Goal: Transaction & Acquisition: Purchase product/service

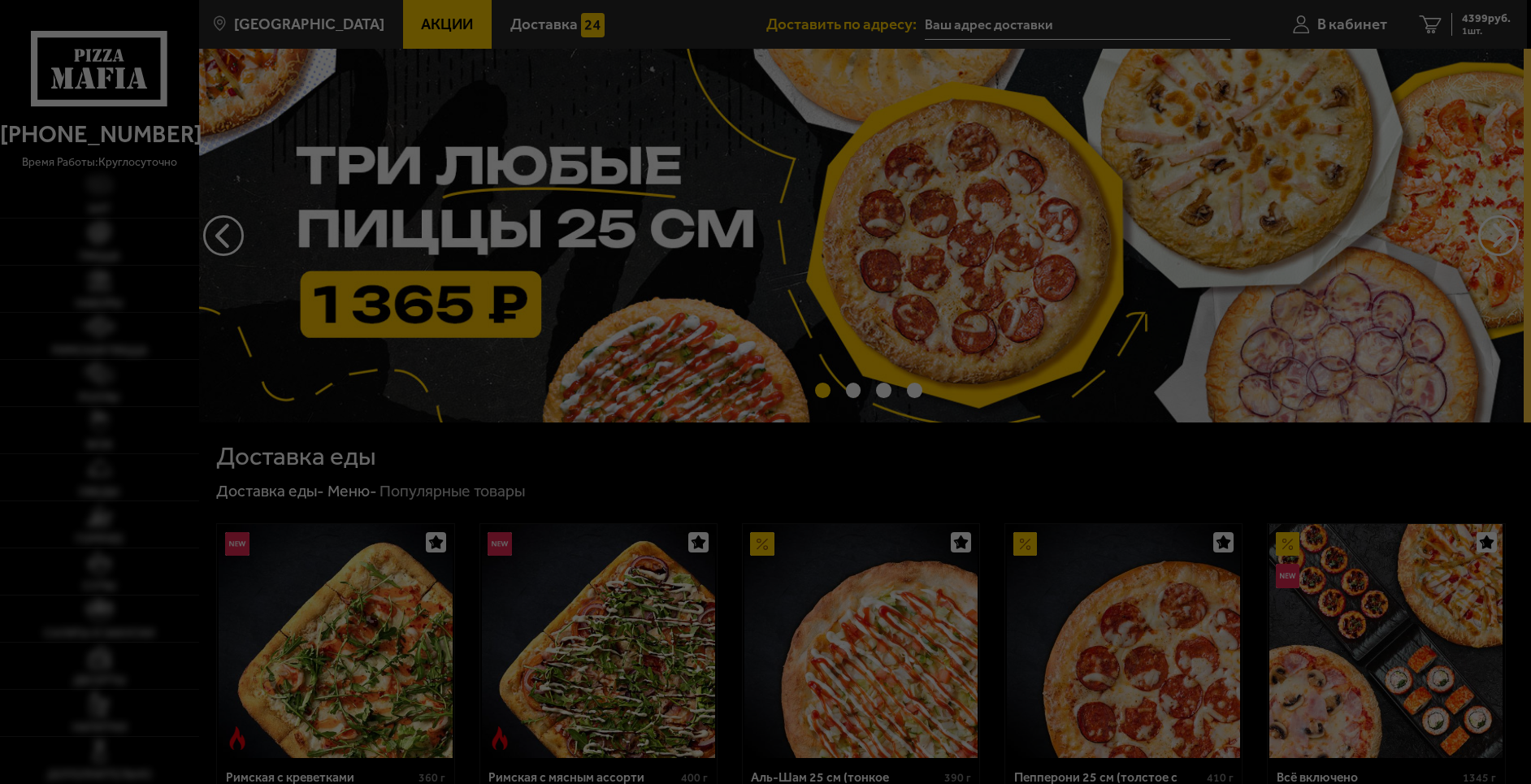
type input "[STREET_ADDRESS]"
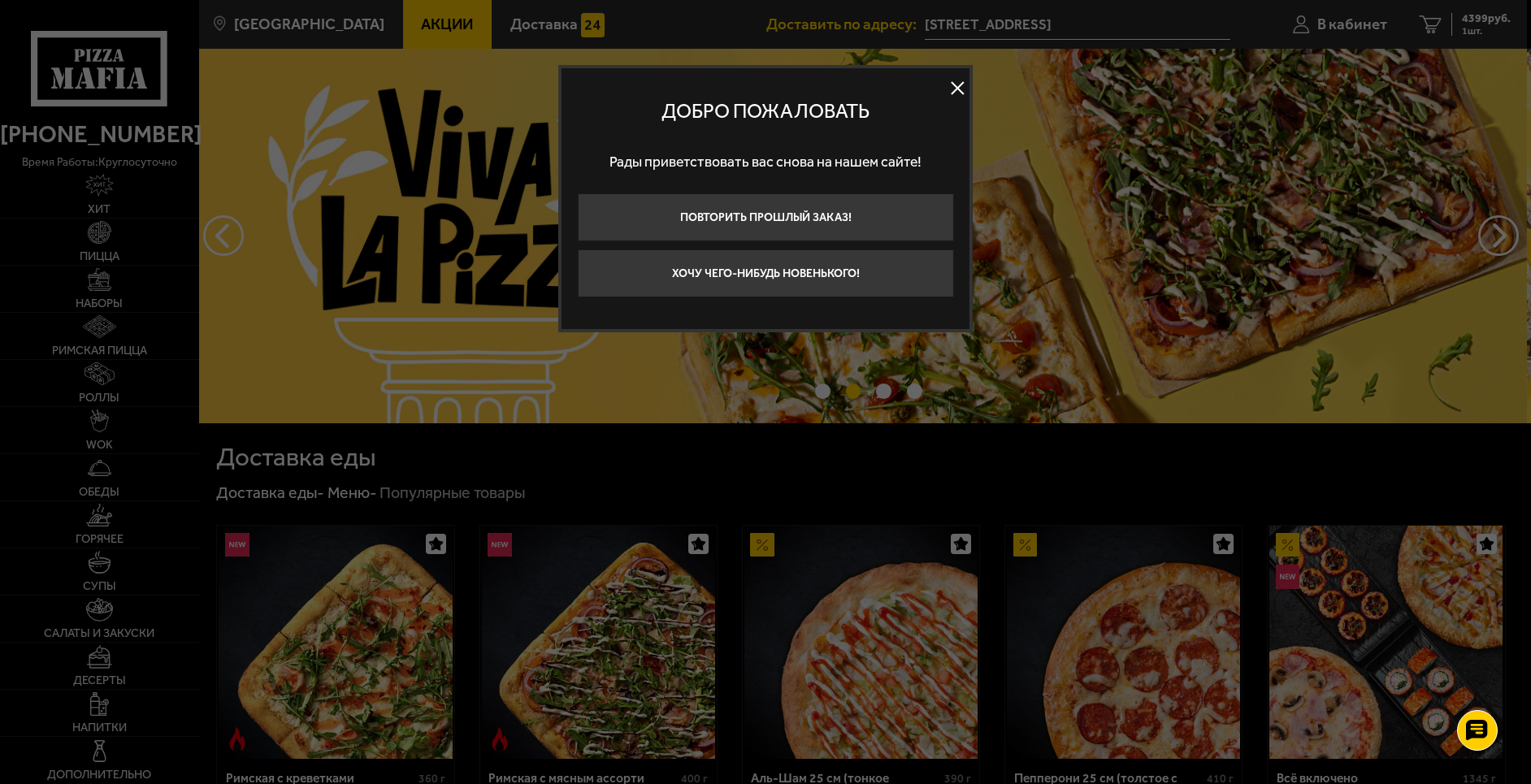
click at [960, 84] on button at bounding box center [958, 88] width 24 height 24
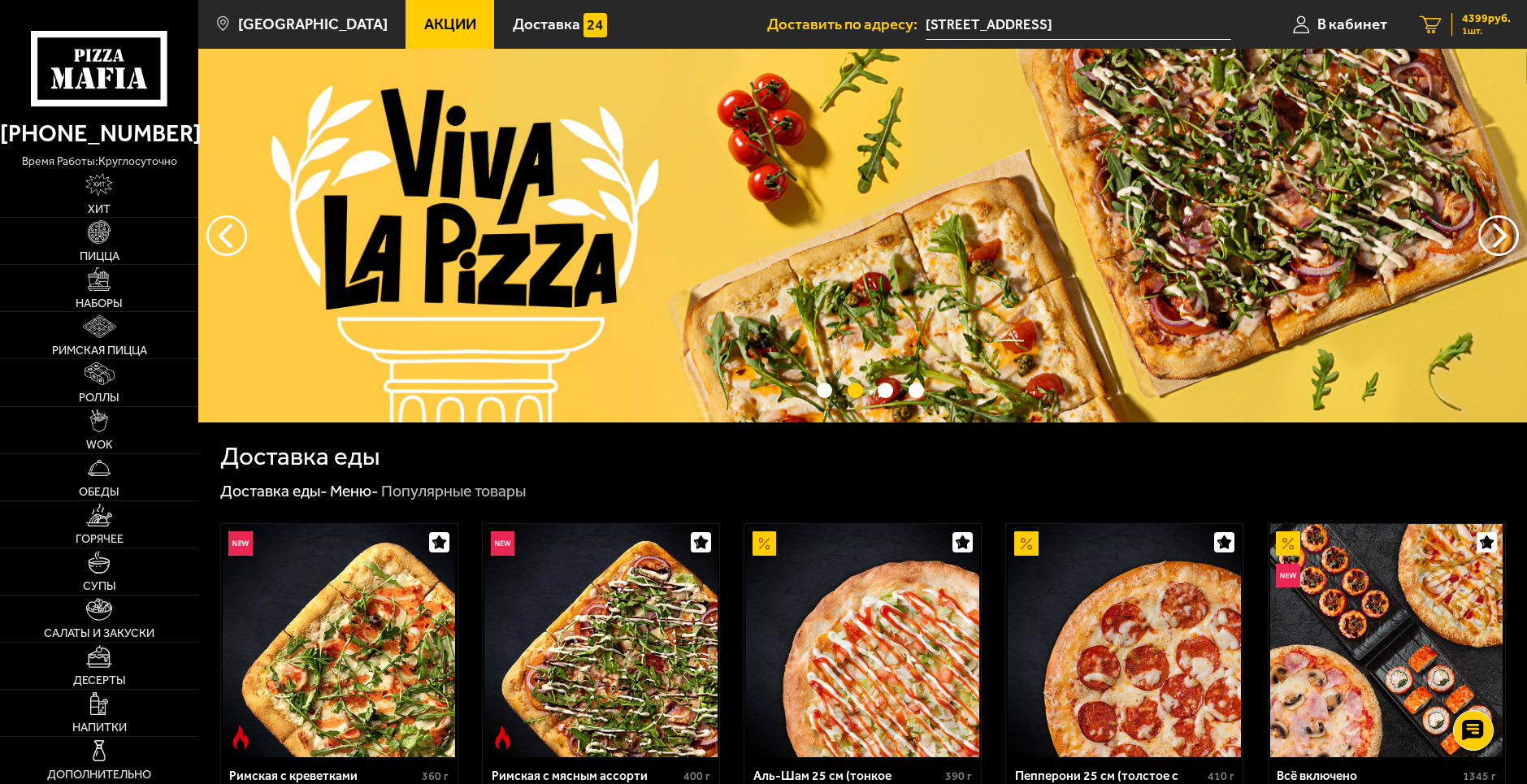
click at [1477, 19] on span "4399 руб." at bounding box center [1487, 19] width 49 height 11
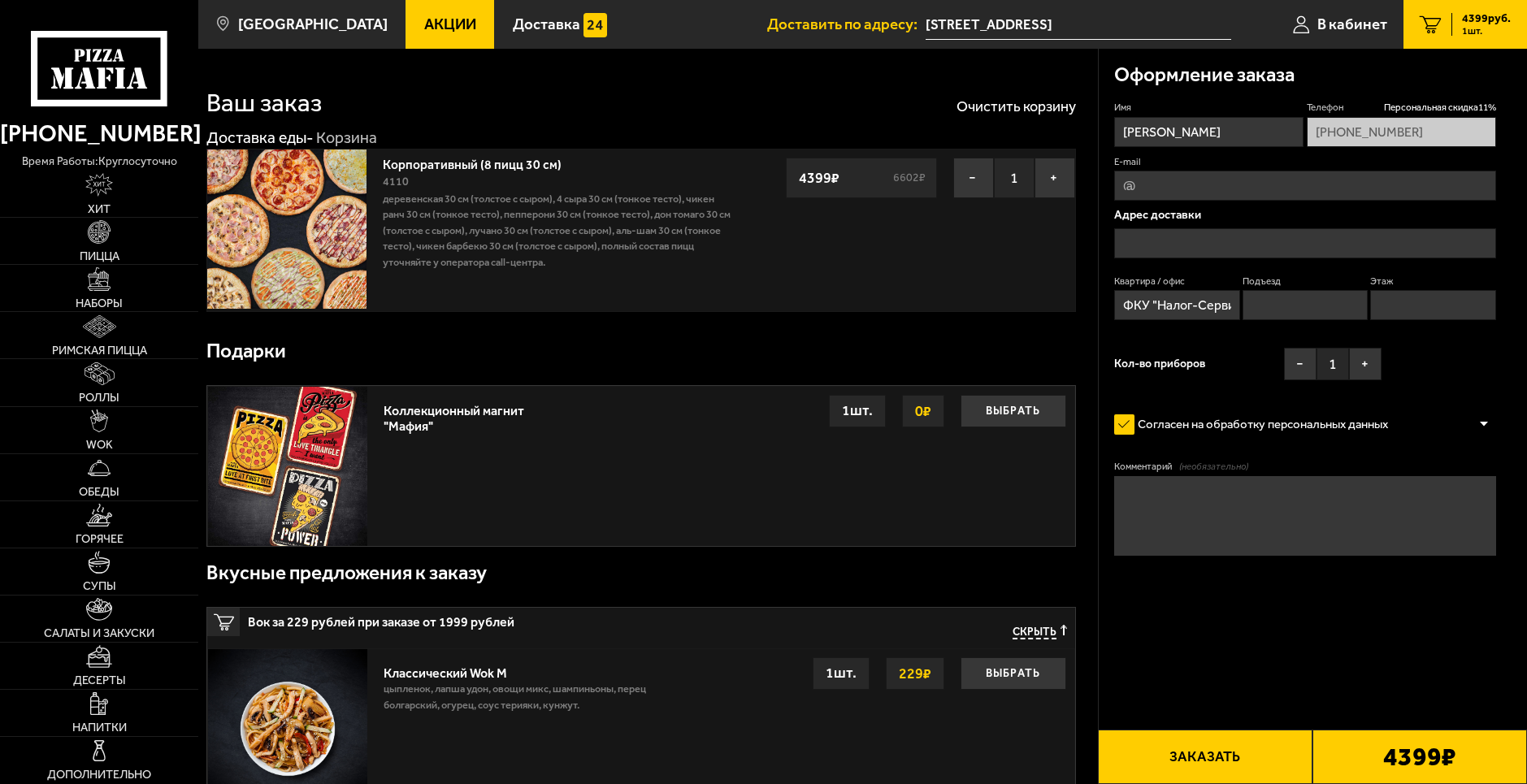
type input "[STREET_ADDRESS]"
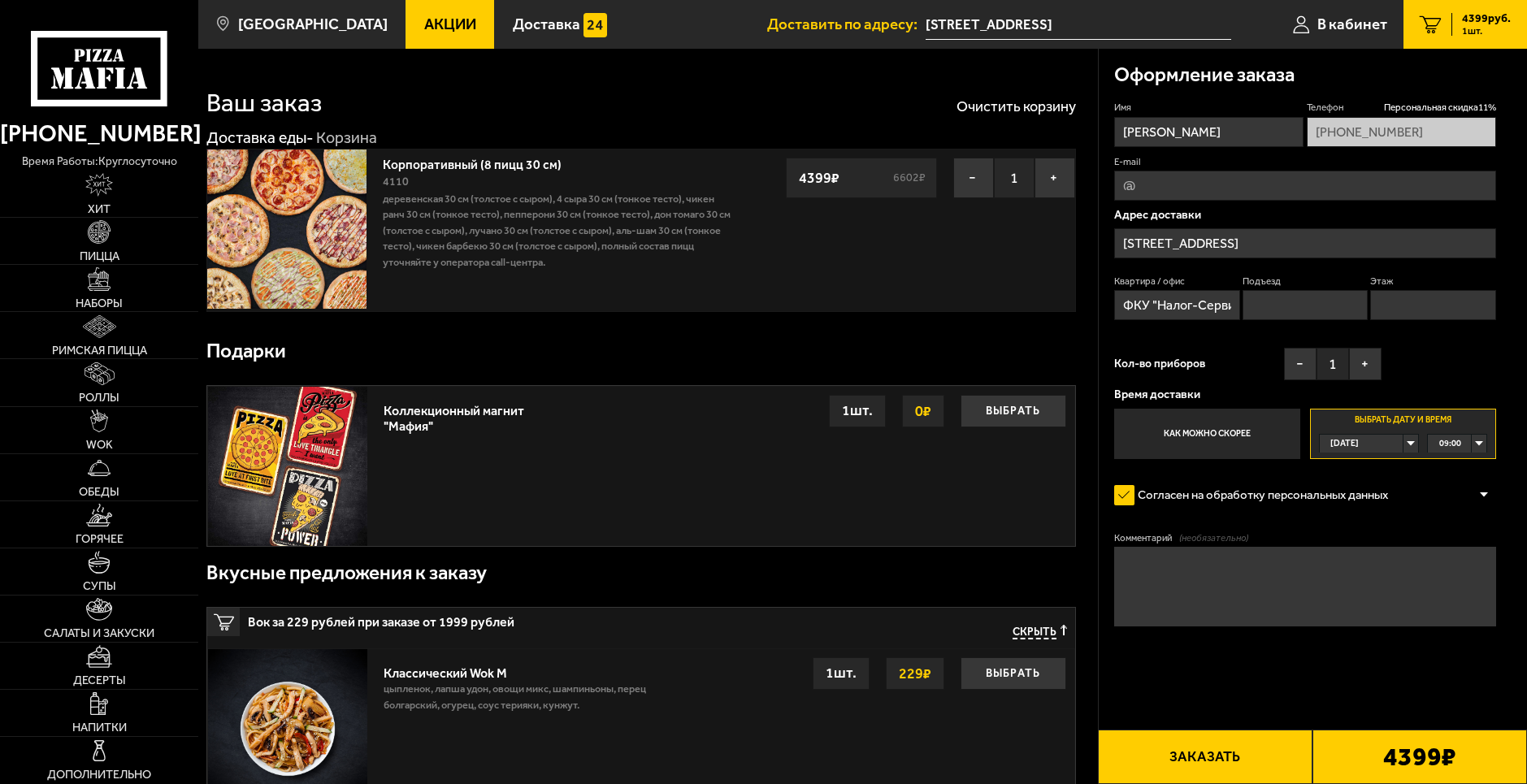
click at [1479, 442] on div "09:00" at bounding box center [1457, 445] width 58 height 19
click at [1464, 525] on li "11:00" at bounding box center [1457, 518] width 57 height 20
click at [1370, 571] on textarea "Комментарий (необязательно)" at bounding box center [1305, 586] width 382 height 80
click at [1300, 366] on button "−" at bounding box center [1300, 364] width 33 height 33
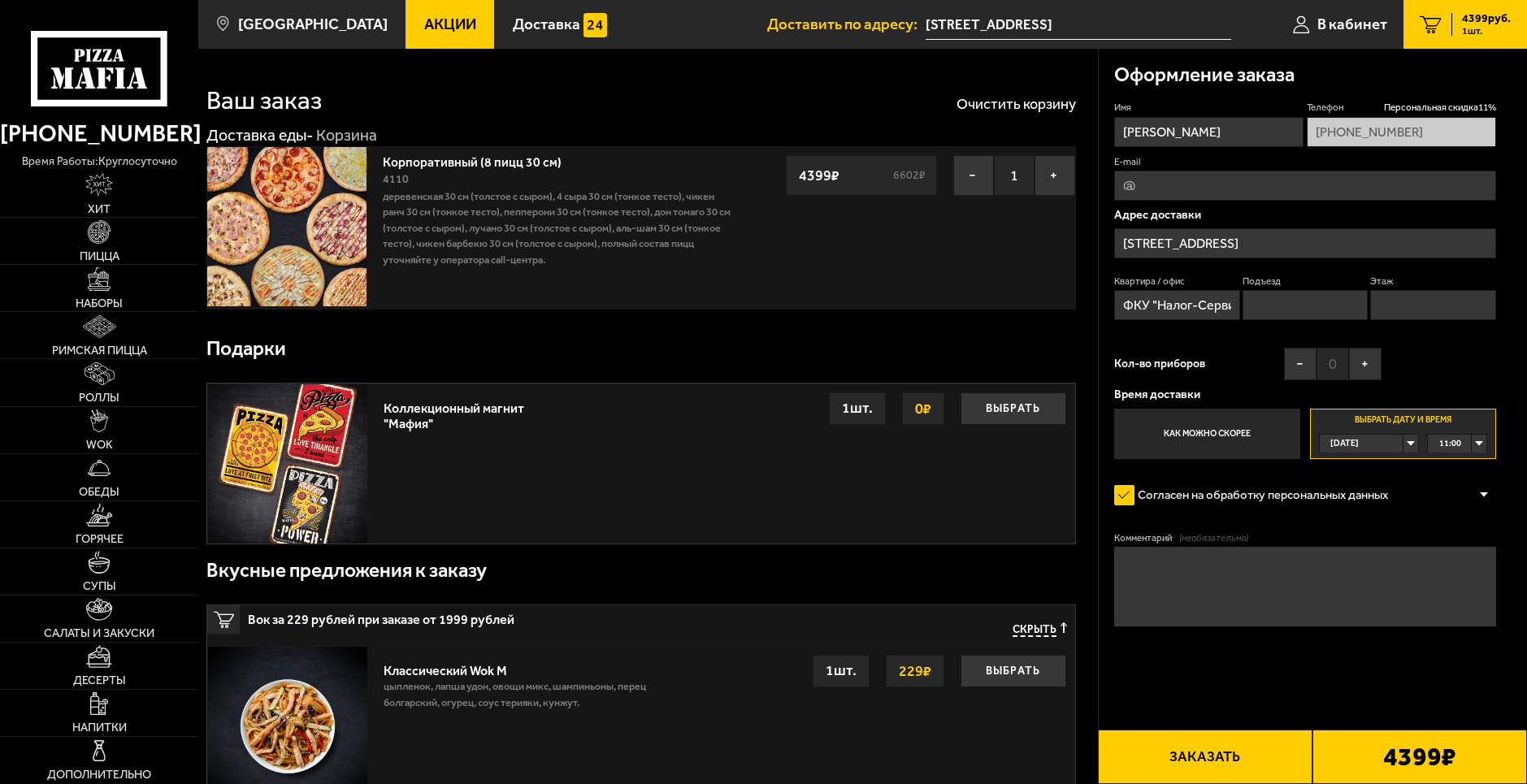
scroll to position [0, 0]
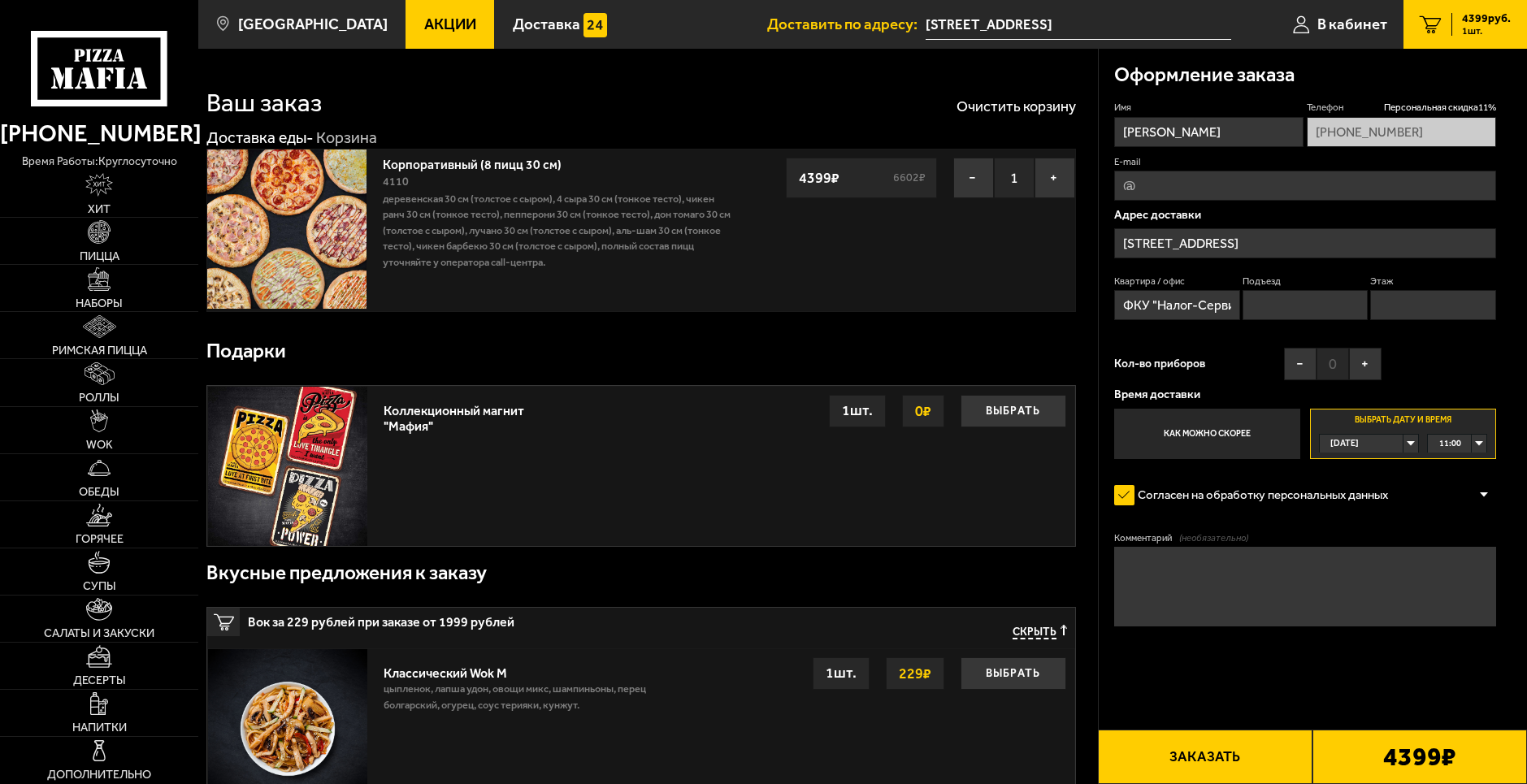
click at [1482, 498] on div at bounding box center [1484, 495] width 24 height 12
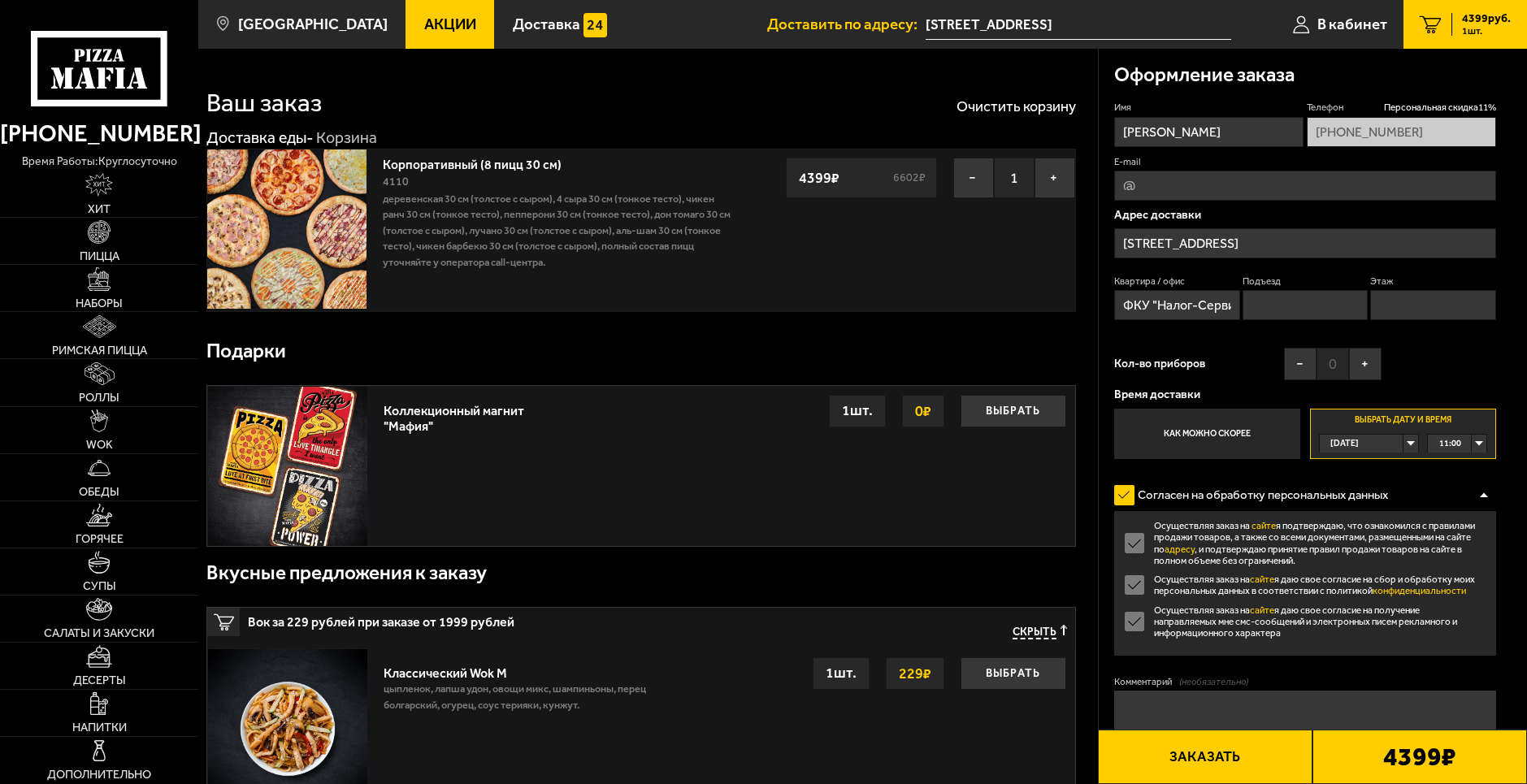
click at [1483, 496] on div at bounding box center [1484, 495] width 24 height 12
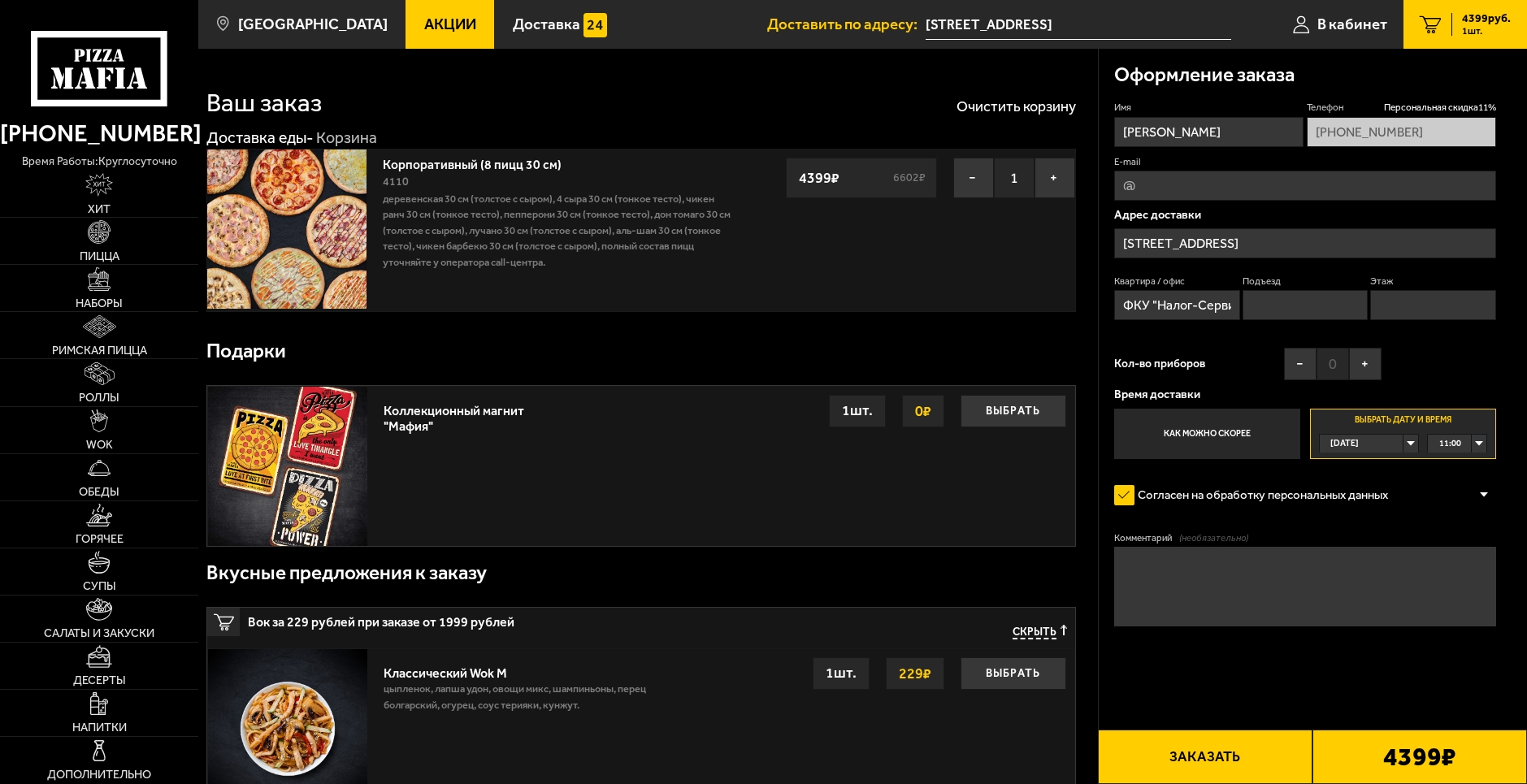
scroll to position [0, 15]
drag, startPoint x: 1204, startPoint y: 300, endPoint x: 1349, endPoint y: 311, distance: 145.4
click at [1349, 311] on div "Квартира / офис ФКУ "Налог-Сервис" Подъезд Этаж" at bounding box center [1305, 301] width 382 height 53
click at [1174, 307] on input "ФКУ "Налог-Сервис"" at bounding box center [1176, 305] width 125 height 30
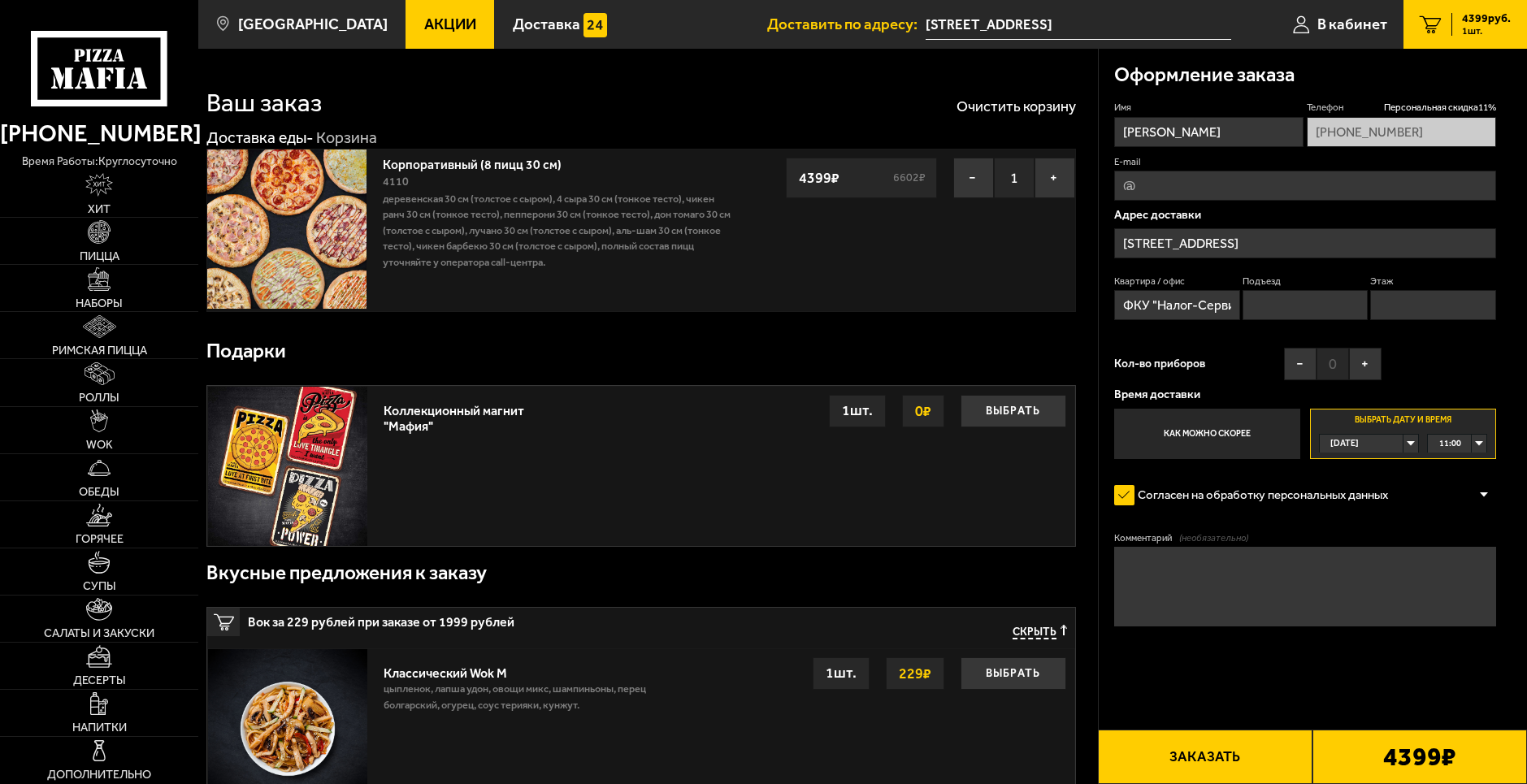
drag, startPoint x: 1184, startPoint y: 305, endPoint x: 1048, endPoint y: 295, distance: 136.4
click at [1179, 301] on input "ФКУ "Налог-Сервис"" at bounding box center [1176, 305] width 125 height 30
click at [1300, 590] on textarea "Комментарий (необязательно)" at bounding box center [1305, 586] width 382 height 80
click at [1227, 582] on textarea "Комментарий (необязательно)" at bounding box center [1305, 586] width 382 height 80
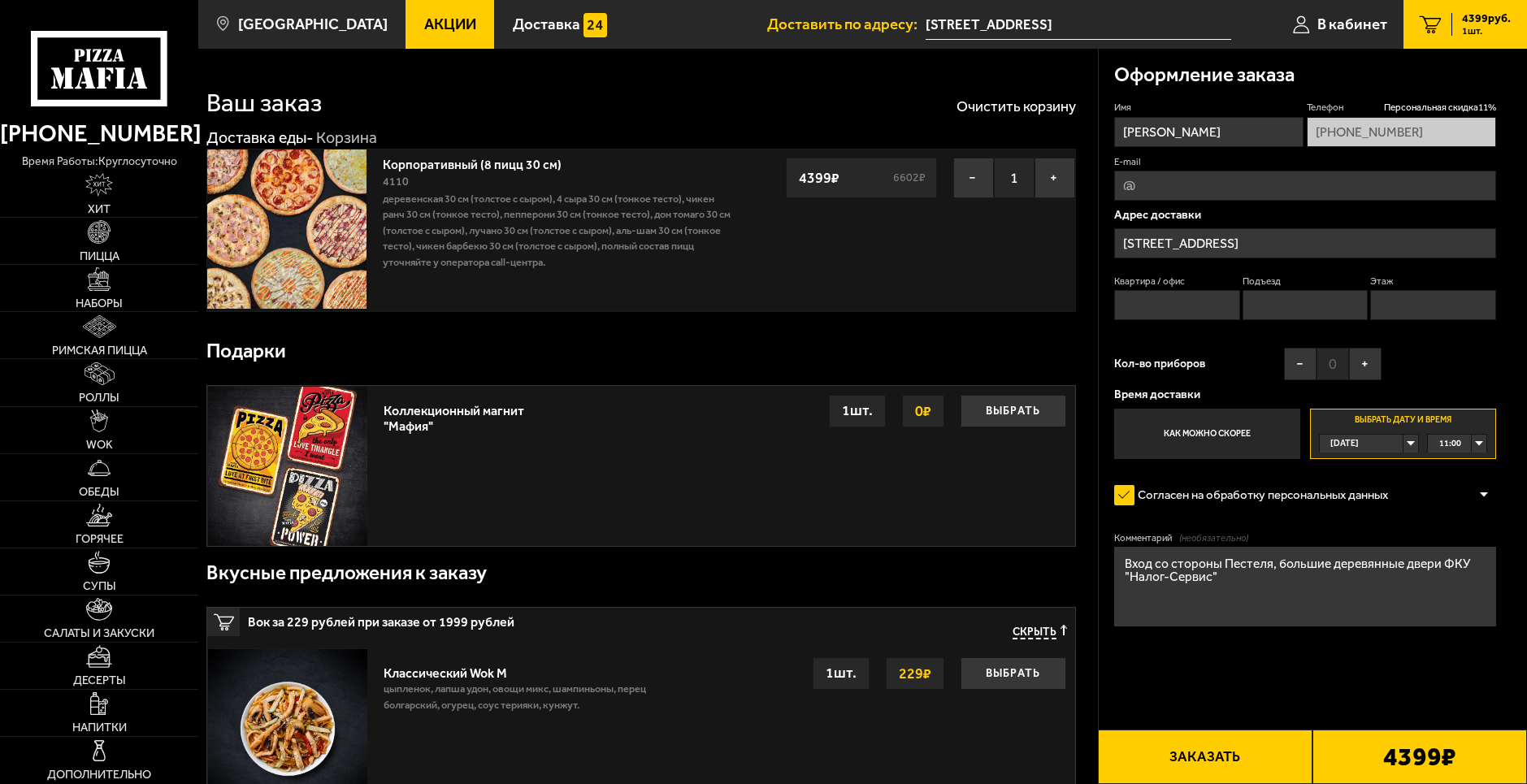
type textarea "Вход со стороны Пестеля, большие деревянные двери ФКУ "Налог-Сервис""
click at [1209, 310] on input "Квартира / офис" at bounding box center [1176, 305] width 125 height 30
drag, startPoint x: 1176, startPoint y: 298, endPoint x: 1117, endPoint y: 358, distance: 84.1
drag, startPoint x: 1346, startPoint y: 581, endPoint x: 1439, endPoint y: 562, distance: 94.9
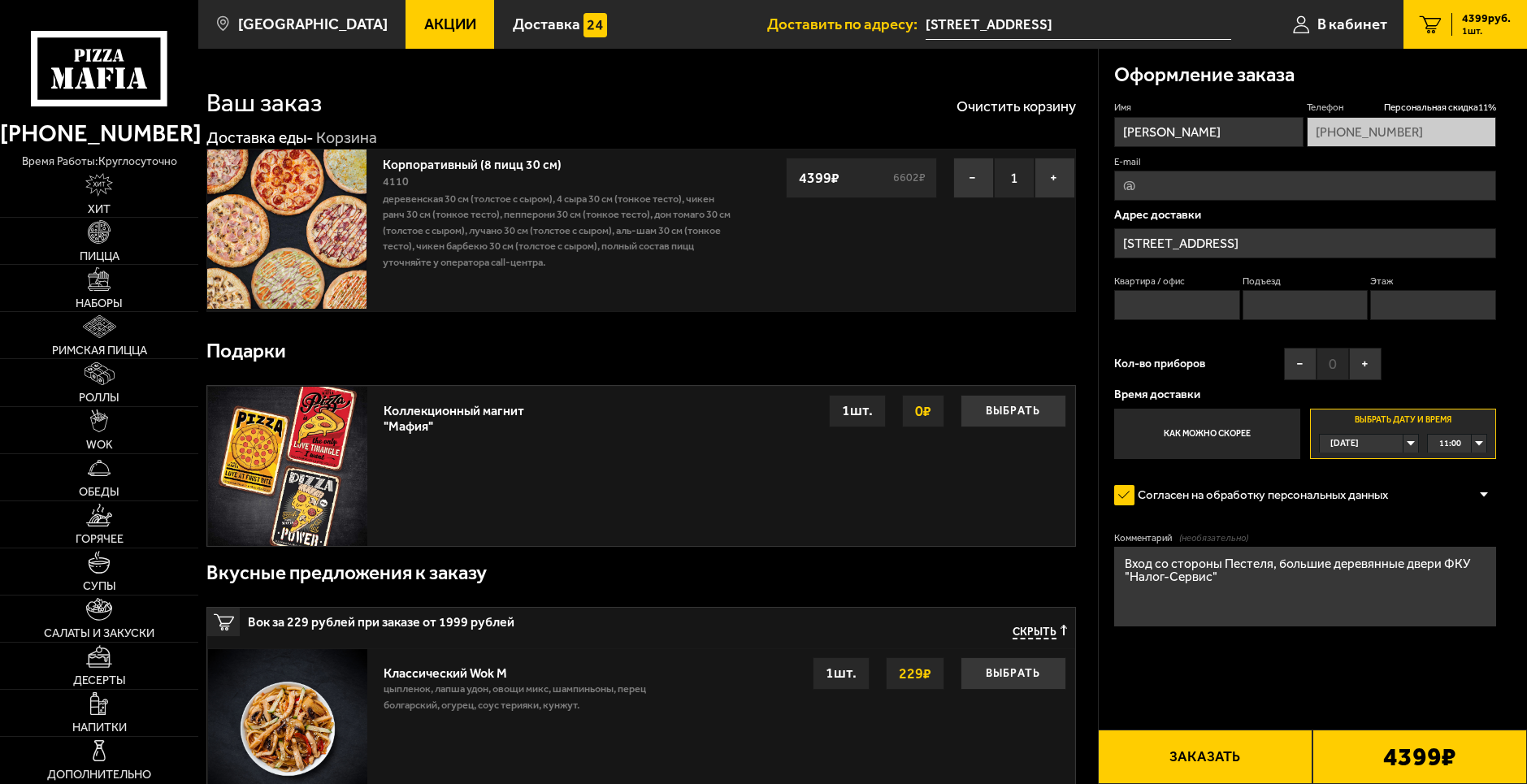
click at [1439, 562] on textarea "Вход со стороны Пестеля, большие деревянные двери ФКУ "Налог-Сервис"" at bounding box center [1305, 586] width 382 height 80
click at [1167, 305] on input "Квартира / офис" at bounding box center [1176, 305] width 125 height 30
paste input "text"
click at [1159, 303] on input "Квартира / офис" at bounding box center [1176, 305] width 125 height 30
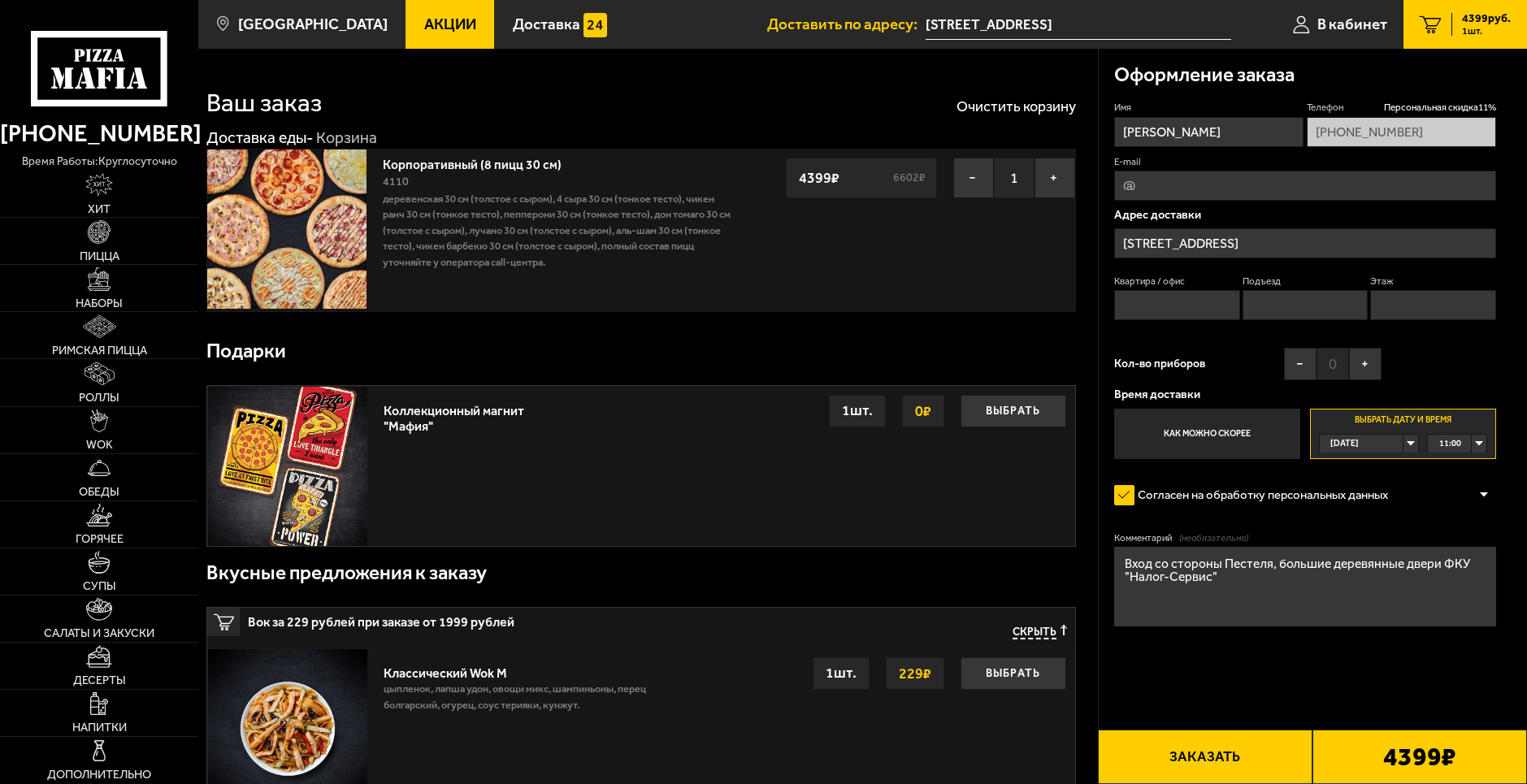
click at [1129, 298] on input "Квартира / офис" at bounding box center [1176, 305] width 125 height 30
click at [1300, 131] on div "Имя [PERSON_NAME] Телефон Персональная скидка 11 % [PHONE_NUMBER] E-mail Адрес …" at bounding box center [1305, 279] width 382 height 358
click at [1184, 302] on input "Квартира / офис" at bounding box center [1176, 305] width 125 height 30
drag, startPoint x: 1165, startPoint y: 297, endPoint x: 1066, endPoint y: 298, distance: 99.0
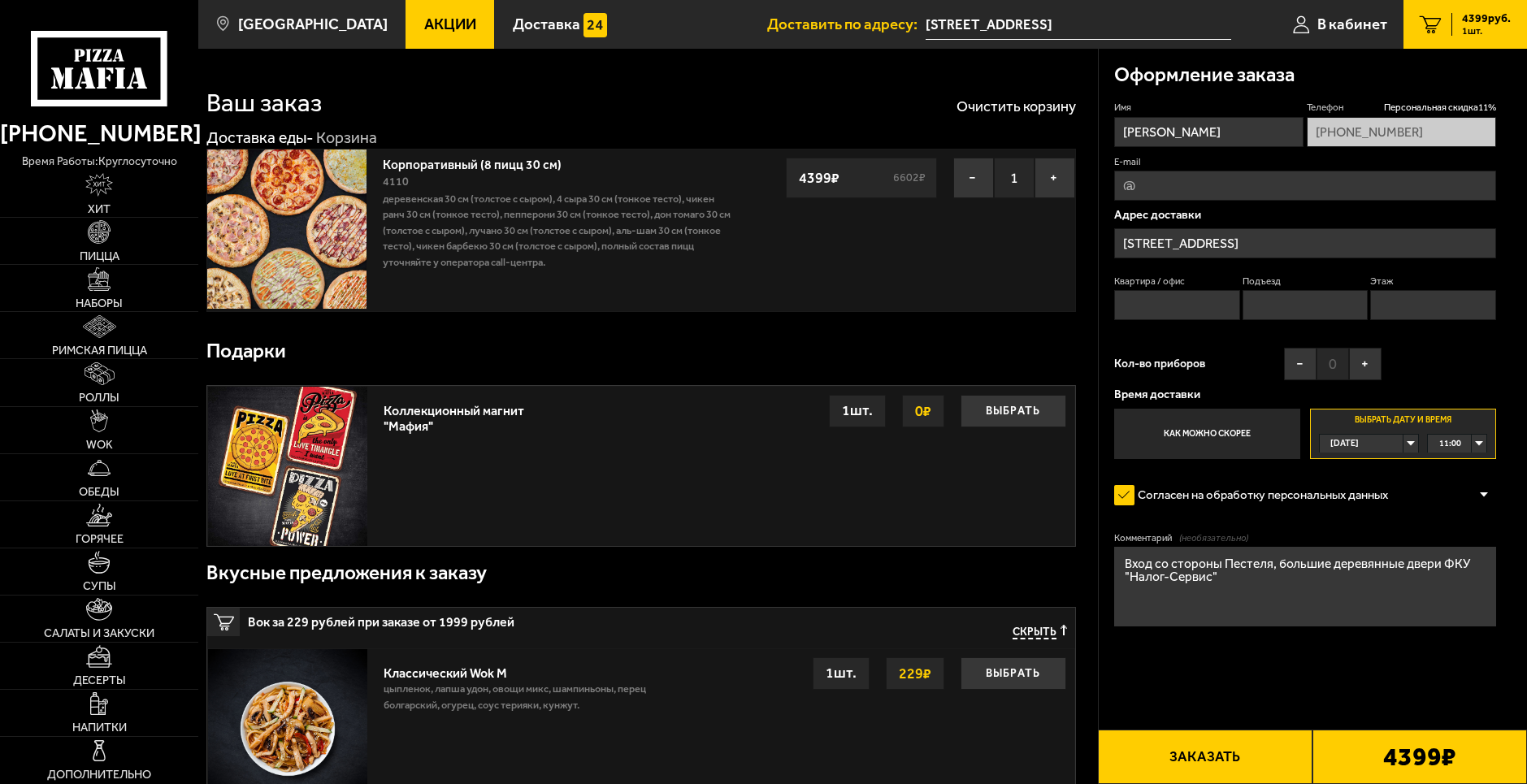
click at [1385, 581] on textarea "Вход со стороны Пестеля, большие деревянные двери ФКУ "Налог-Сервис"" at bounding box center [1305, 586] width 382 height 80
click at [1416, 571] on textarea "Вход со стороны Пестеля, большие деревянные двери ФКУ "Налог-Сервис". На входе …" at bounding box center [1305, 586] width 382 height 80
click at [1352, 594] on textarea "Вход со стороны Пестеля, большие деревянные двери ФКУ "Налог-Сервис". На входе …" at bounding box center [1305, 586] width 382 height 80
click at [1325, 580] on textarea "Вход со стороны Пестеля, большие деревянные двери ФКУ "Налог-Сервис". На входе …" at bounding box center [1305, 586] width 382 height 80
click at [1307, 599] on textarea "Вход со стороны Пестеля, большие деревянные двери ФКУ "Налог-Сервис". На входе …" at bounding box center [1305, 586] width 382 height 80
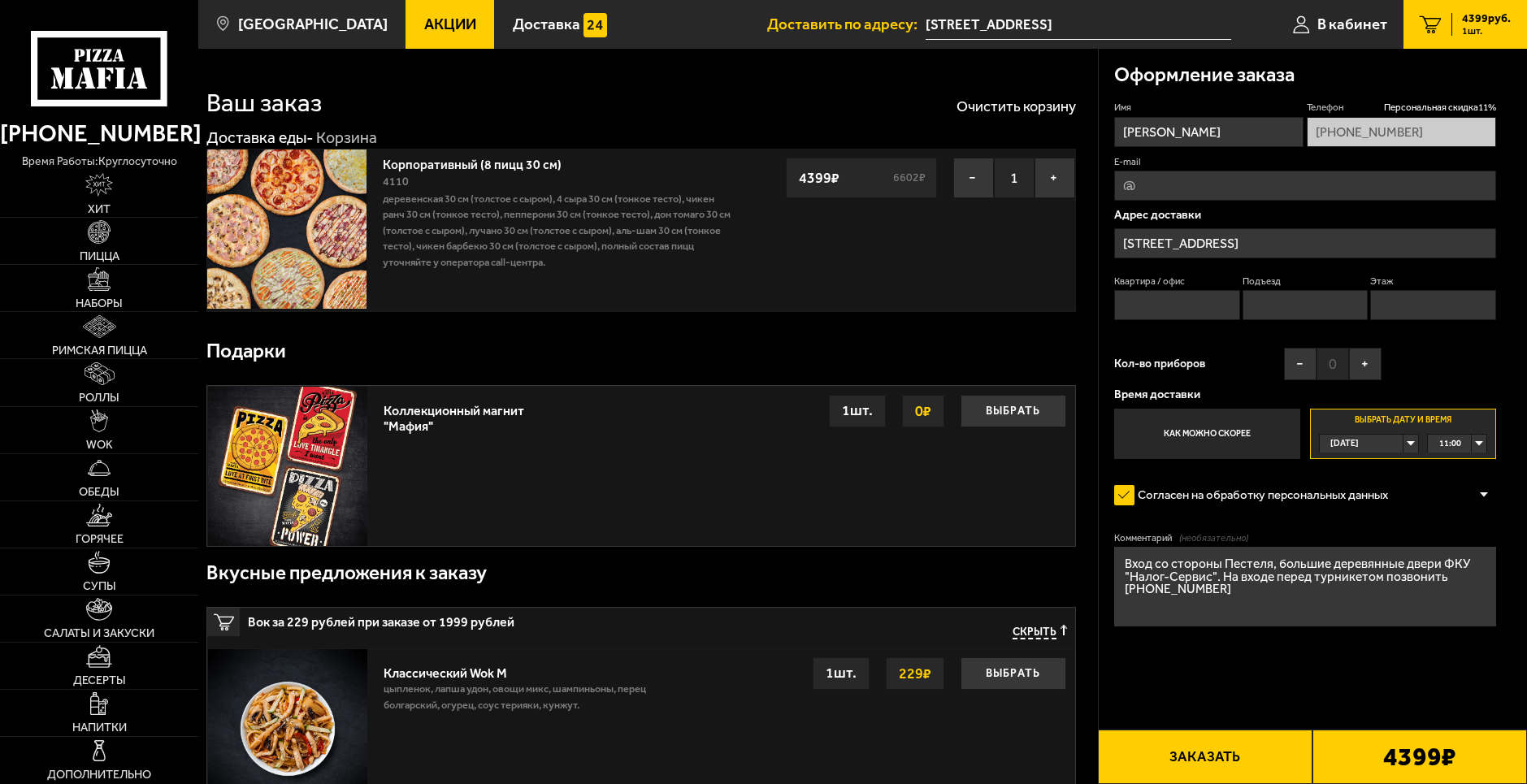
click at [1385, 587] on textarea "Вход со стороны Пестеля, большие деревянные двери ФКУ "Налог-Сервис". На входе …" at bounding box center [1305, 586] width 382 height 80
drag, startPoint x: 1329, startPoint y: 573, endPoint x: 1400, endPoint y: 596, distance: 74.6
click at [1330, 573] on textarea "Вход со стороны Пестеля, большие деревянные двери ФКУ "Налог-Сервис". На входе …" at bounding box center [1305, 586] width 382 height 80
click at [1403, 596] on textarea "Вход со стороны Пестеля, большие деревянные двери ФКУ "Налог-Сервис". На входе …" at bounding box center [1305, 586] width 382 height 80
click at [1274, 569] on textarea "Вход со стороны Пестеля, большие деревянные двери ФКУ "Налог-Сервис". На входе …" at bounding box center [1305, 586] width 382 height 80
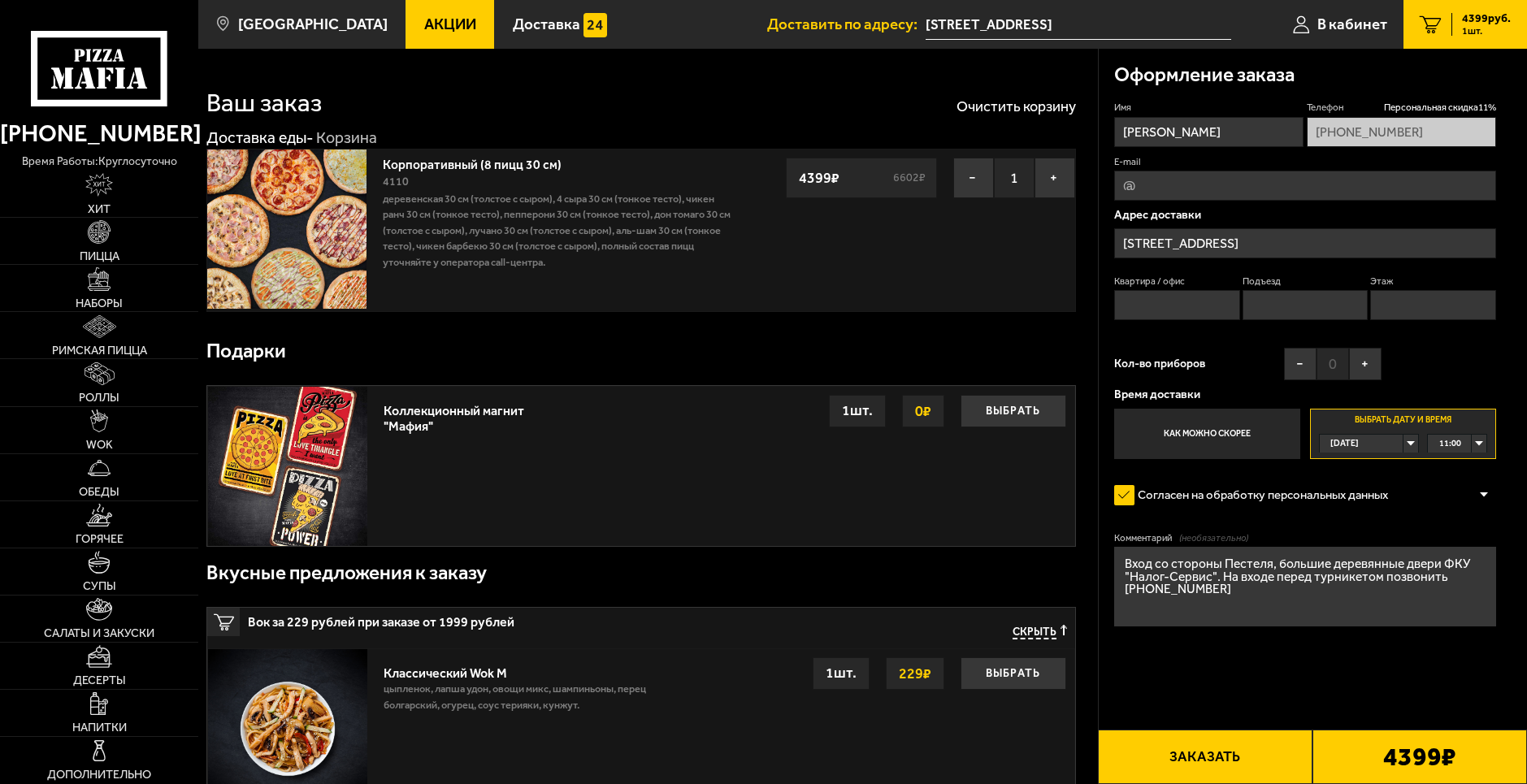
click at [1304, 598] on textarea "Вход со стороны Пестеля, большие деревянные двери ФКУ "Налог-Сервис". На входе …" at bounding box center [1305, 586] width 382 height 80
drag, startPoint x: 1268, startPoint y: 572, endPoint x: 1361, endPoint y: 585, distance: 93.9
click at [1304, 575] on textarea "Вход со стороны Пестеля, большие деревянные двери ФКУ "Налог-Сервис". На входе …" at bounding box center [1305, 586] width 382 height 80
click at [1379, 589] on textarea "Вход со стороны Пестеля, большие деревянные двери ФКУ "Налог-Сервис". На входе …" at bounding box center [1305, 586] width 382 height 80
click at [1286, 557] on textarea "Вход со стороны Пестеля, большие деревянные двери ФКУ "Налог-Сервис". На входе …" at bounding box center [1305, 586] width 382 height 80
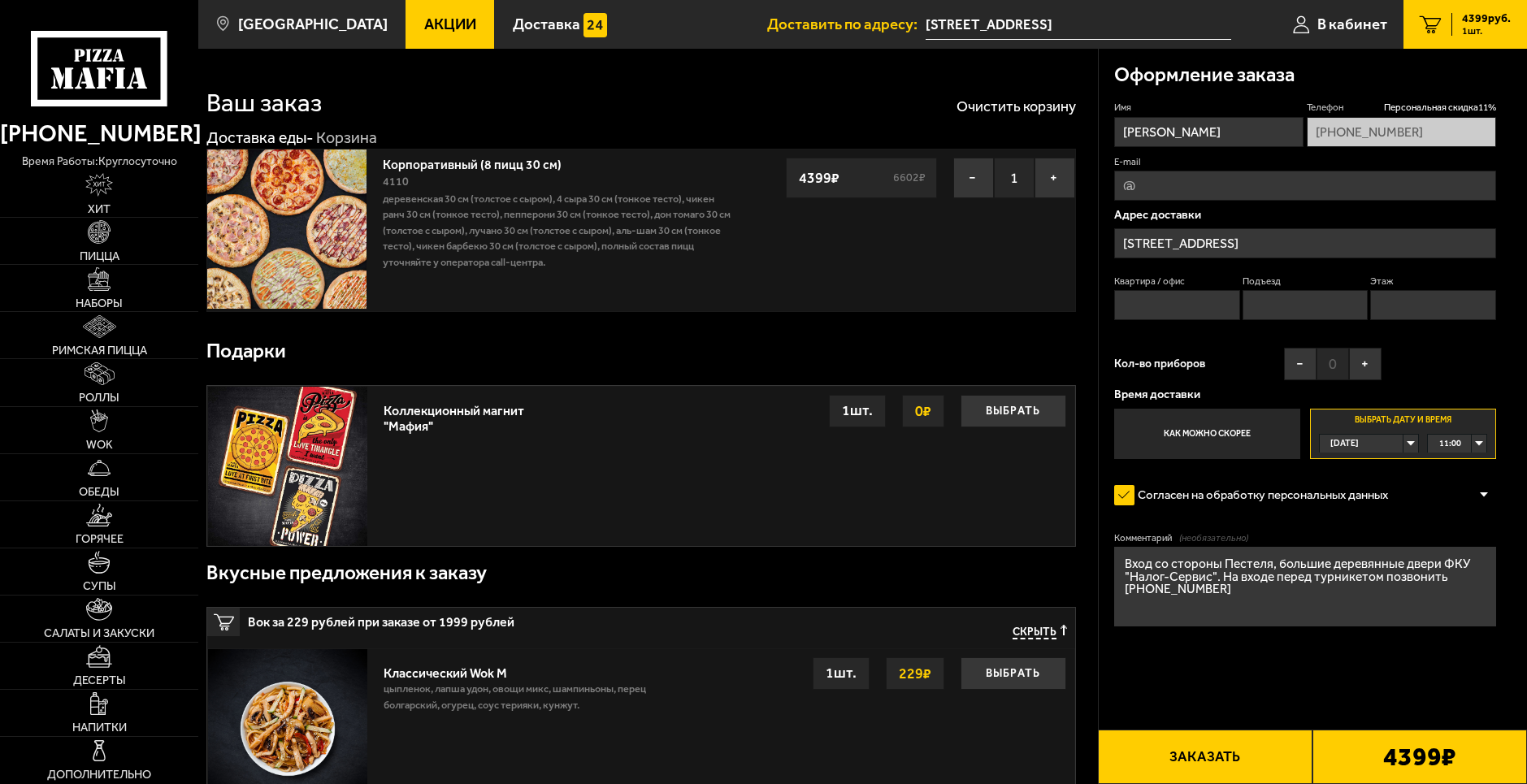
click at [1386, 591] on textarea "Вход со стороны Пестеля, большие деревянные двери ФКУ "Налог-Сервис". На входе …" at bounding box center [1305, 586] width 382 height 80
type textarea "Вход со стороны Пестеля, большие деревянные двери ФКУ "Налог-Сервис". На входе …"
click at [1440, 565] on textarea "Вход со стороны Пестеля, большие деревянные двери ФКУ "Налог-Сервис". На входе …" at bounding box center [1305, 586] width 382 height 80
drag, startPoint x: 1383, startPoint y: 566, endPoint x: 1424, endPoint y: 569, distance: 41.1
click at [1397, 568] on textarea "Вход со стороны Пестеля, большие деревянные двери ФКУ "Налог-Сервис". На входе …" at bounding box center [1305, 586] width 382 height 80
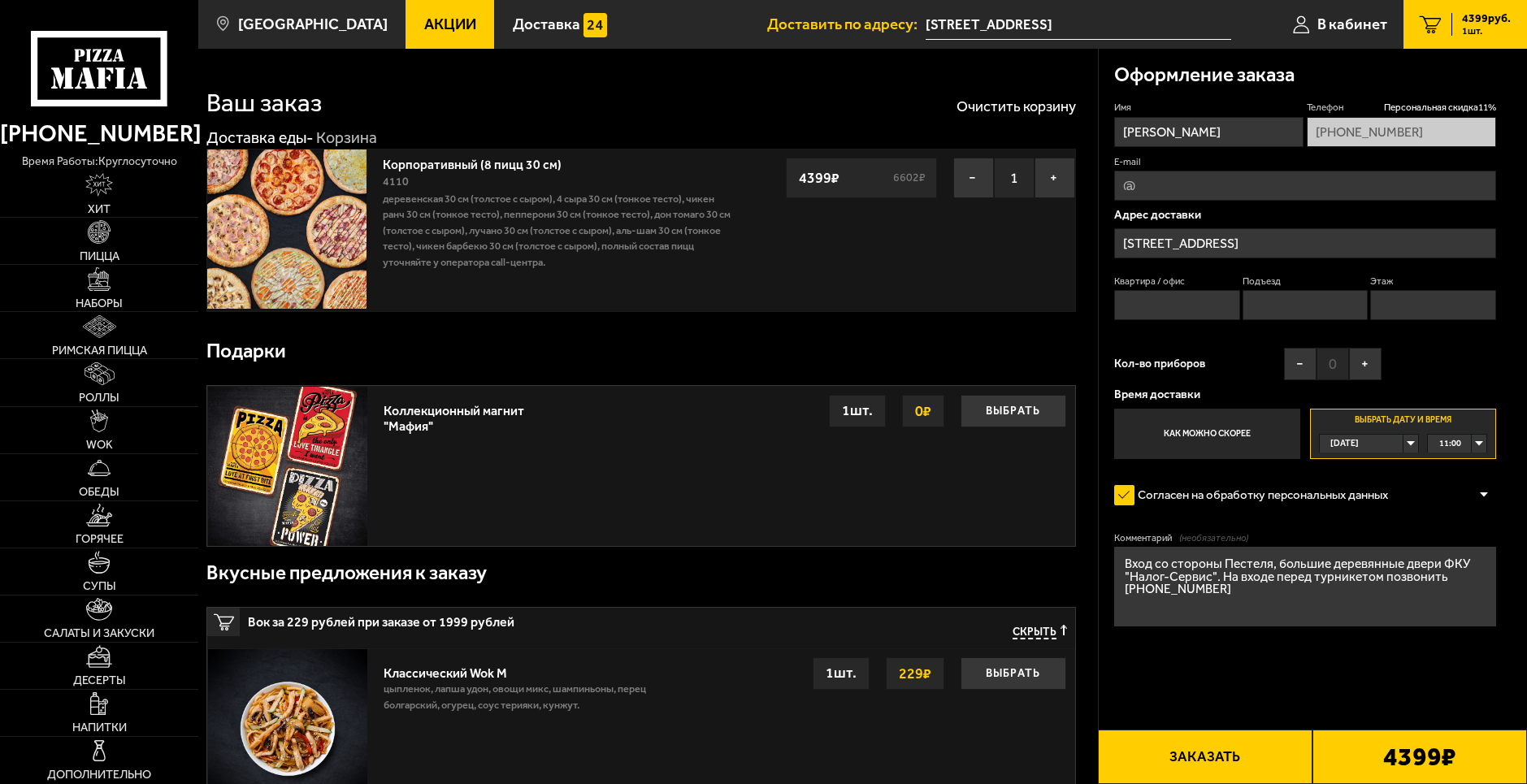
click at [1471, 585] on textarea "Вход со стороны Пестеля, большие деревянные двери ФКУ "Налог-Сервис". На входе …" at bounding box center [1305, 586] width 382 height 80
click at [1352, 562] on textarea "Вход со стороны Пестеля, большие деревянные двери ФКУ "Налог-Сервис". На входе …" at bounding box center [1305, 586] width 382 height 80
drag, startPoint x: 1293, startPoint y: 563, endPoint x: 1365, endPoint y: 574, distance: 72.8
click at [1359, 573] on textarea "Вход со стороны Пестеля, большие деревянные двери ФКУ "Налог-Сервис". На входе …" at bounding box center [1305, 586] width 382 height 80
click at [1435, 582] on textarea "Вход со стороны Пестеля, большие деревянные двери ФКУ "Налог-Сервис". На входе …" at bounding box center [1305, 586] width 382 height 80
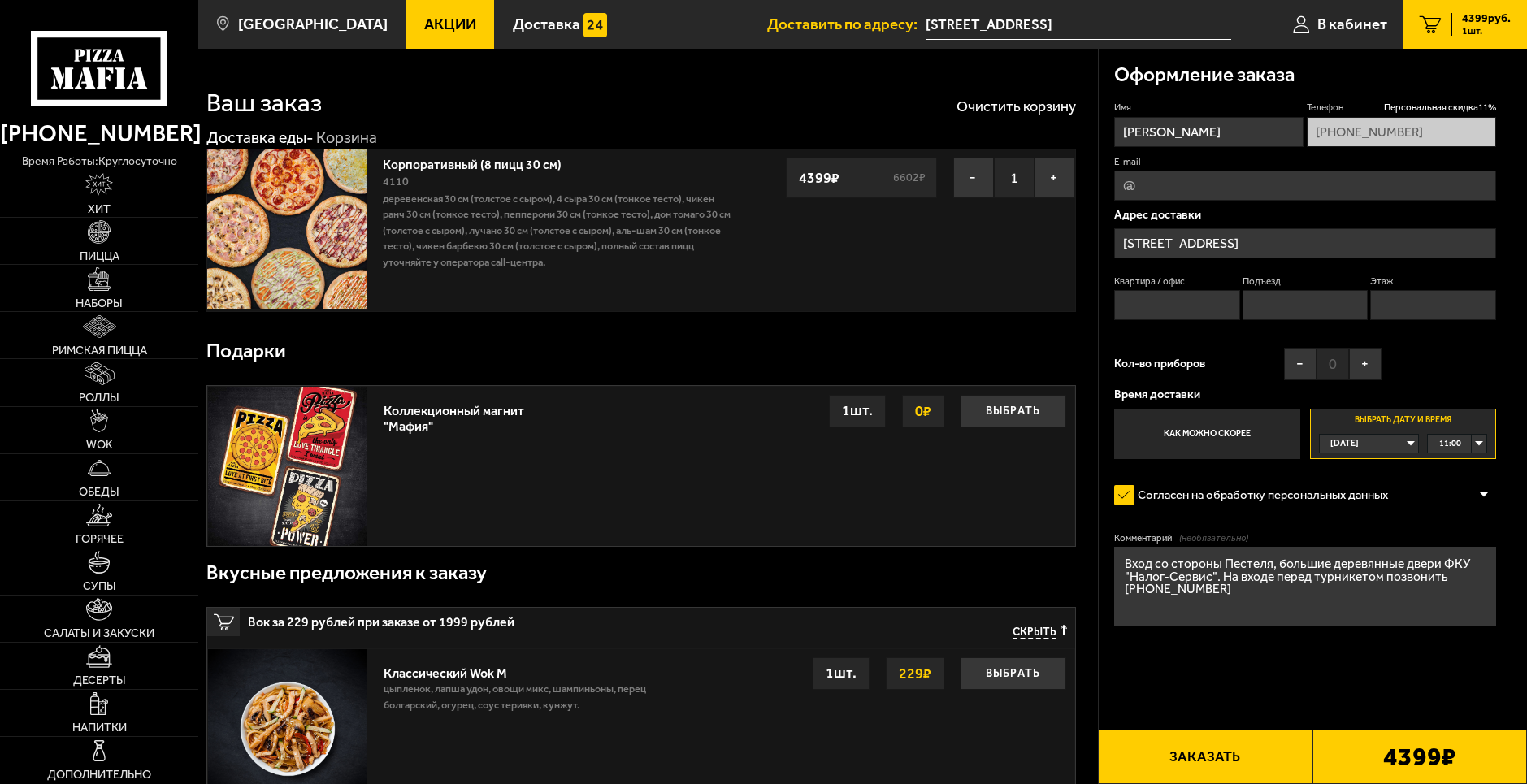
click at [1398, 571] on textarea "Вход со стороны Пестеля, большие деревянные двери ФКУ "Налог-Сервис". На входе …" at bounding box center [1305, 586] width 382 height 80
drag, startPoint x: 1341, startPoint y: 566, endPoint x: 1418, endPoint y: 575, distance: 77.5
click at [1365, 568] on textarea "Вход со стороны Пестеля, большие деревянные двери ФКУ "Налог-Сервис". На входе …" at bounding box center [1305, 586] width 382 height 80
drag, startPoint x: 1454, startPoint y: 580, endPoint x: 1362, endPoint y: 565, distance: 93.2
click at [1420, 574] on textarea "Вход со стороны Пестеля, большие деревянные двери ФКУ "Налог-Сервис". На входе …" at bounding box center [1305, 586] width 382 height 80
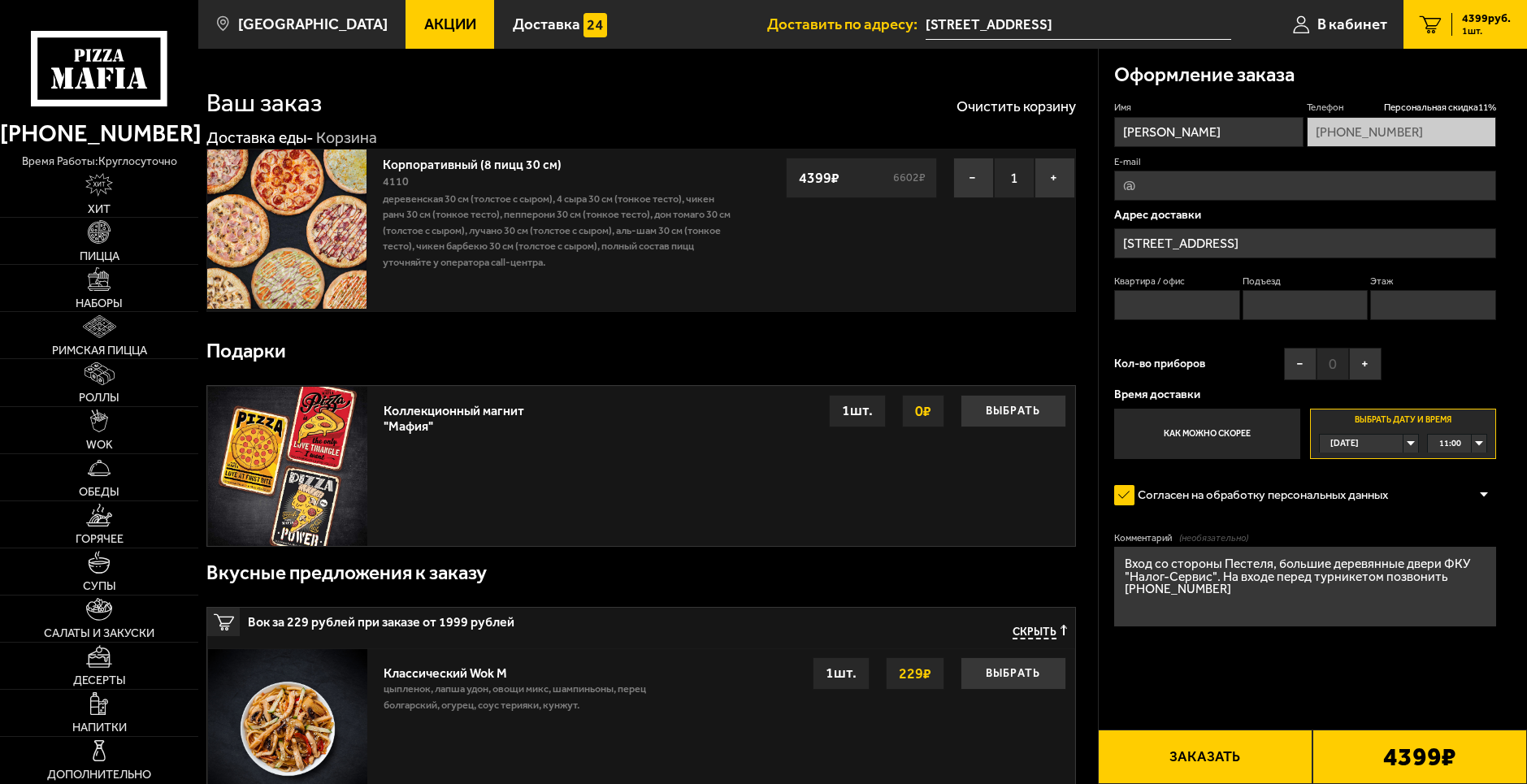
click at [1344, 563] on textarea "Вход со стороны Пестеля, большие деревянные двери ФКУ "Налог-Сервис". На входе …" at bounding box center [1305, 586] width 382 height 80
click at [1424, 569] on textarea "Вход со стороны Пестеля, большие деревянные двери ФКУ "Налог-Сервис". На входе …" at bounding box center [1305, 586] width 382 height 80
click at [1444, 574] on textarea "Вход со стороны Пестеля, большие деревянные двери ФКУ "Налог-Сервис". На входе …" at bounding box center [1305, 586] width 382 height 80
click at [1400, 570] on textarea "Вход со стороны Пестеля, большие деревянные двери ФКУ "Налог-Сервис". На входе …" at bounding box center [1305, 586] width 382 height 80
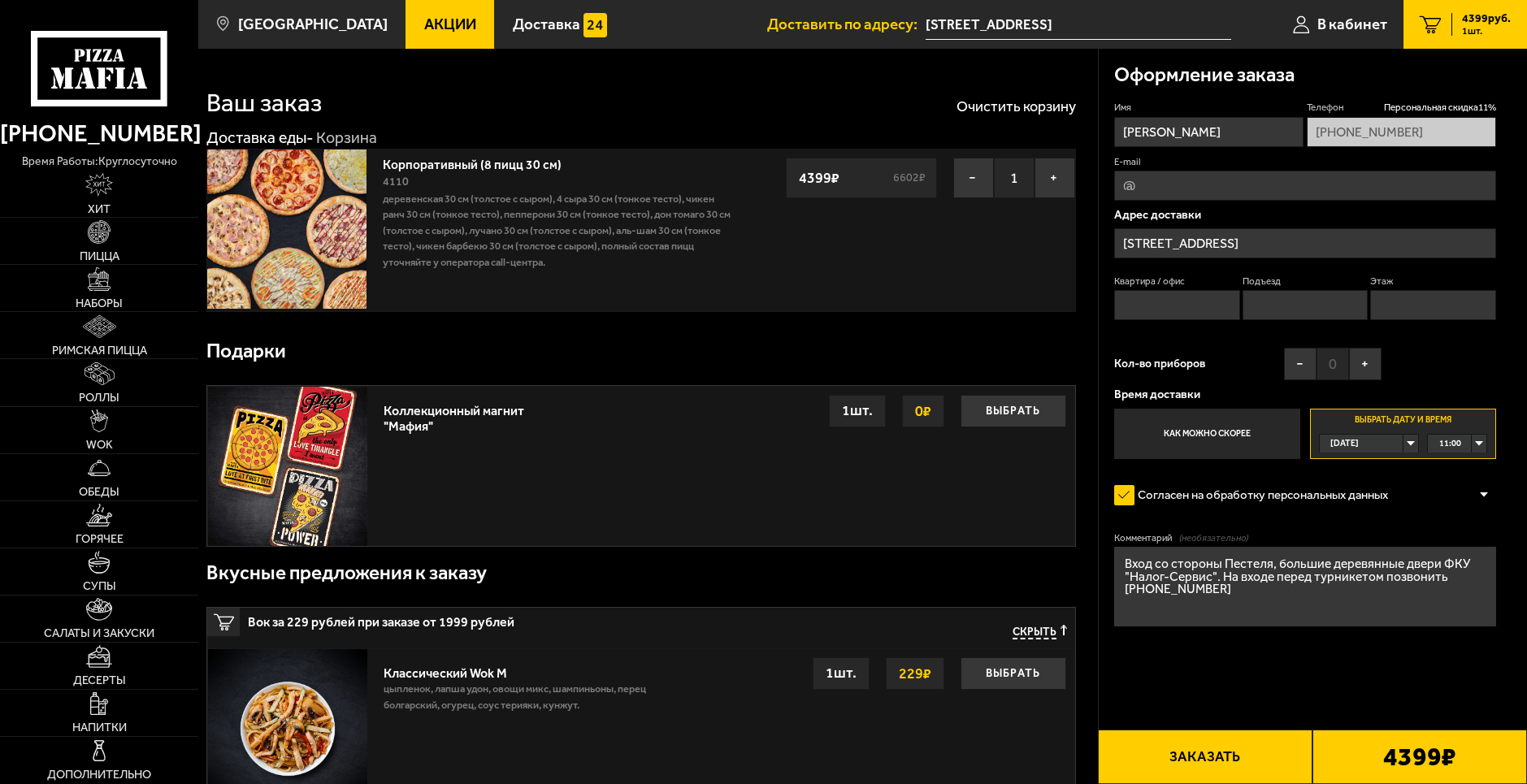
click at [1448, 580] on textarea "Вход со стороны Пестеля, большие деревянные двери ФКУ "Налог-Сервис". На входе …" at bounding box center [1305, 586] width 382 height 80
click at [1293, 589] on textarea "Вход со стороны Пестеля, большие деревянные двери ФКУ "Налог-Сервис". На входе …" at bounding box center [1305, 586] width 382 height 80
